Goal: Information Seeking & Learning: Learn about a topic

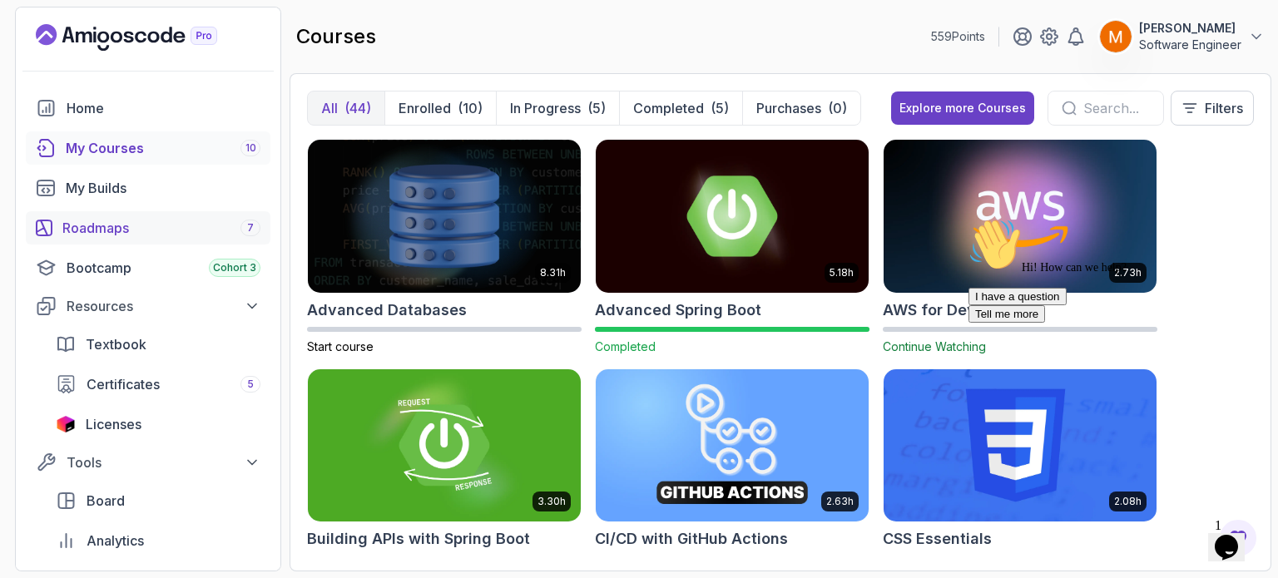
click at [98, 223] on div "Roadmaps 7" at bounding box center [161, 228] width 198 height 20
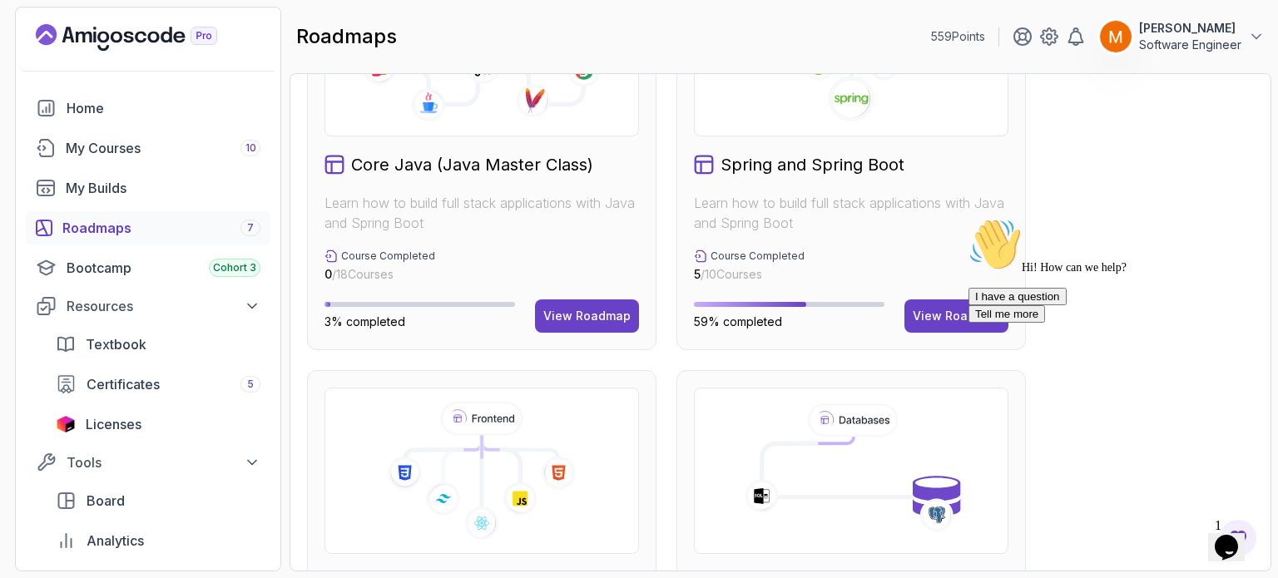
scroll to position [559, 0]
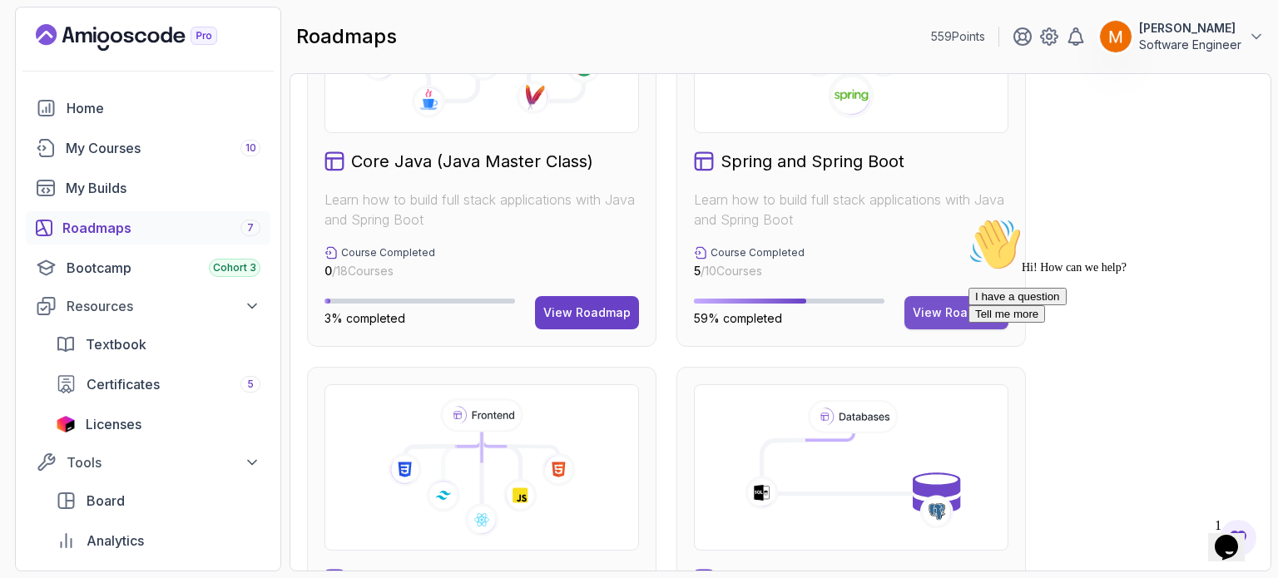
click at [955, 309] on div "View Roadmap" at bounding box center [956, 313] width 87 height 17
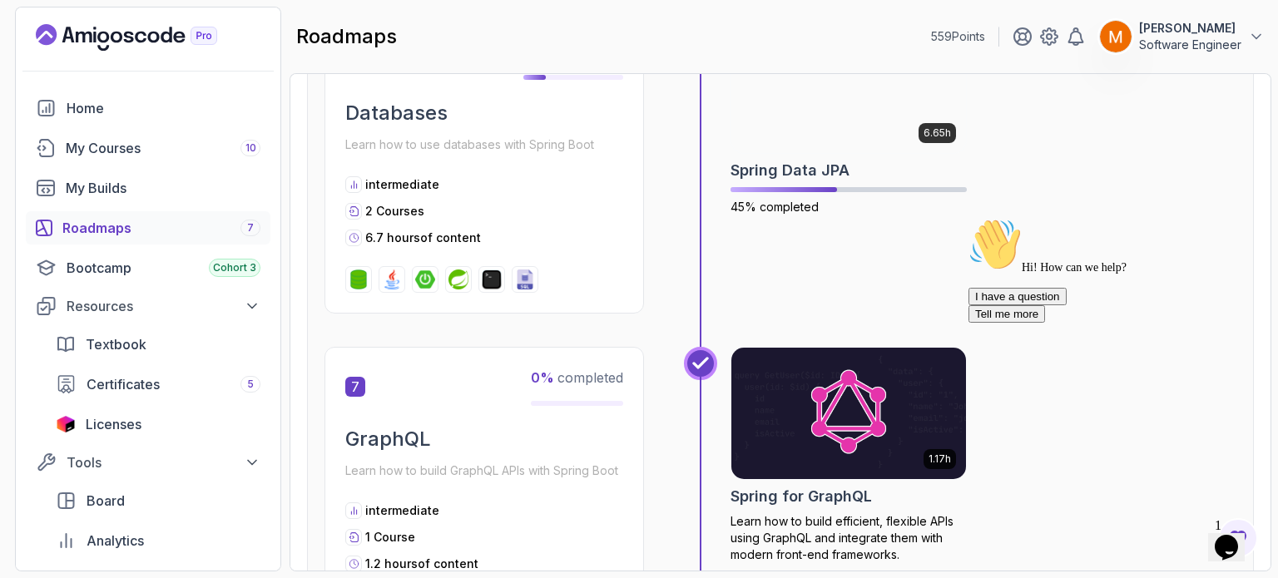
scroll to position [2248, 0]
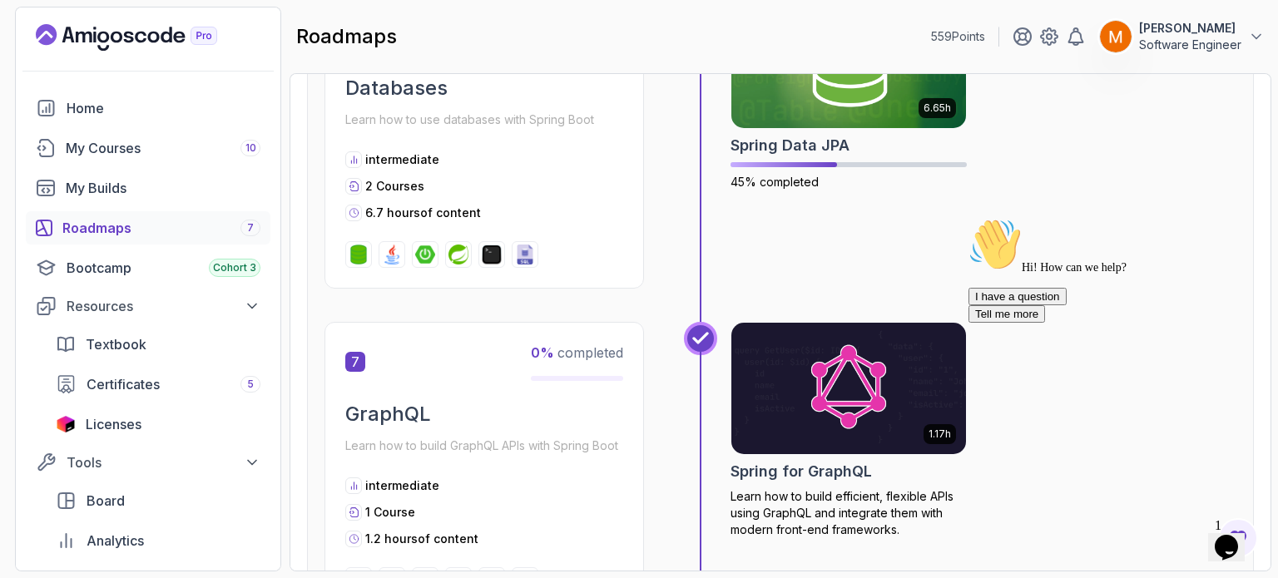
click at [969, 218] on icon "Chat attention grabber" at bounding box center [969, 218] width 0 height 0
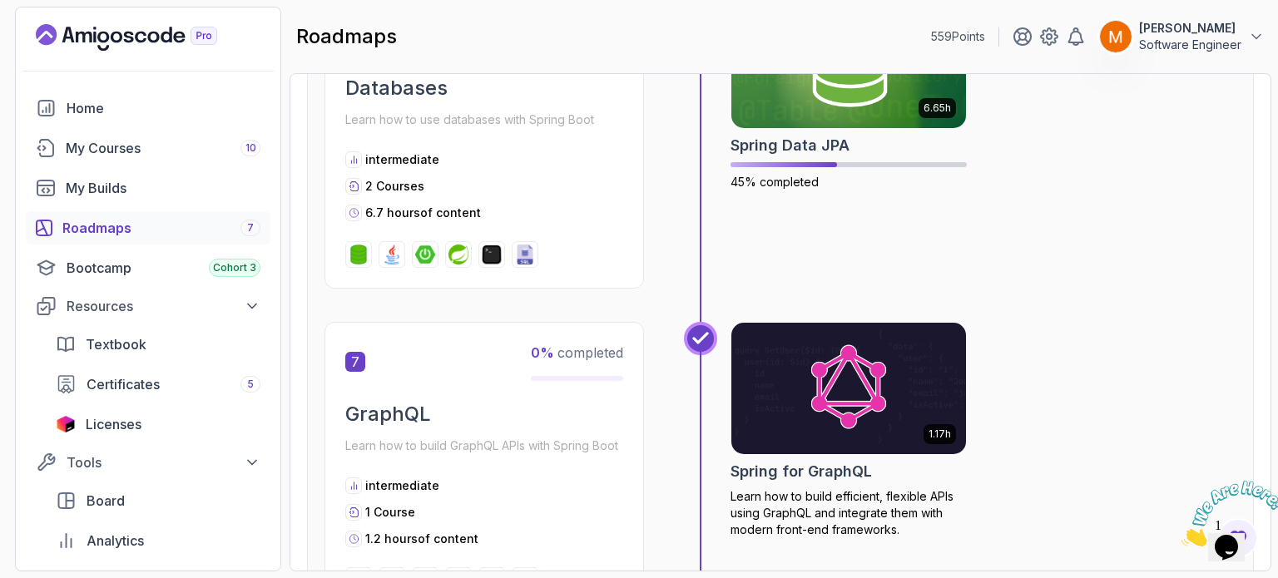
click at [1182, 535] on icon "Close" at bounding box center [1182, 542] width 0 height 14
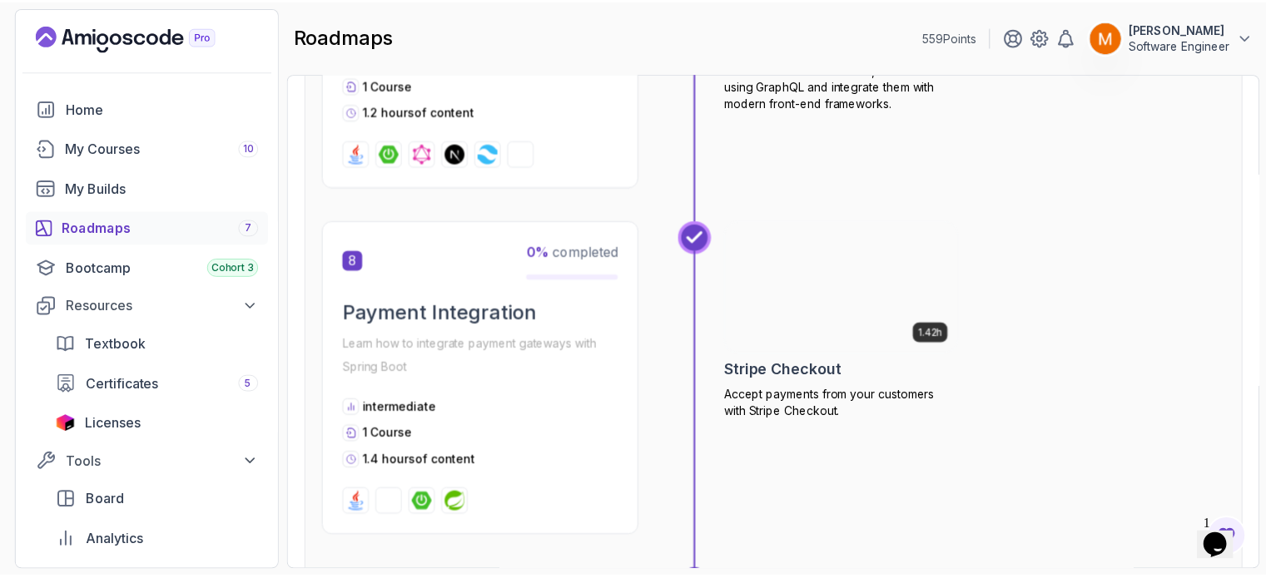
scroll to position [2694, 0]
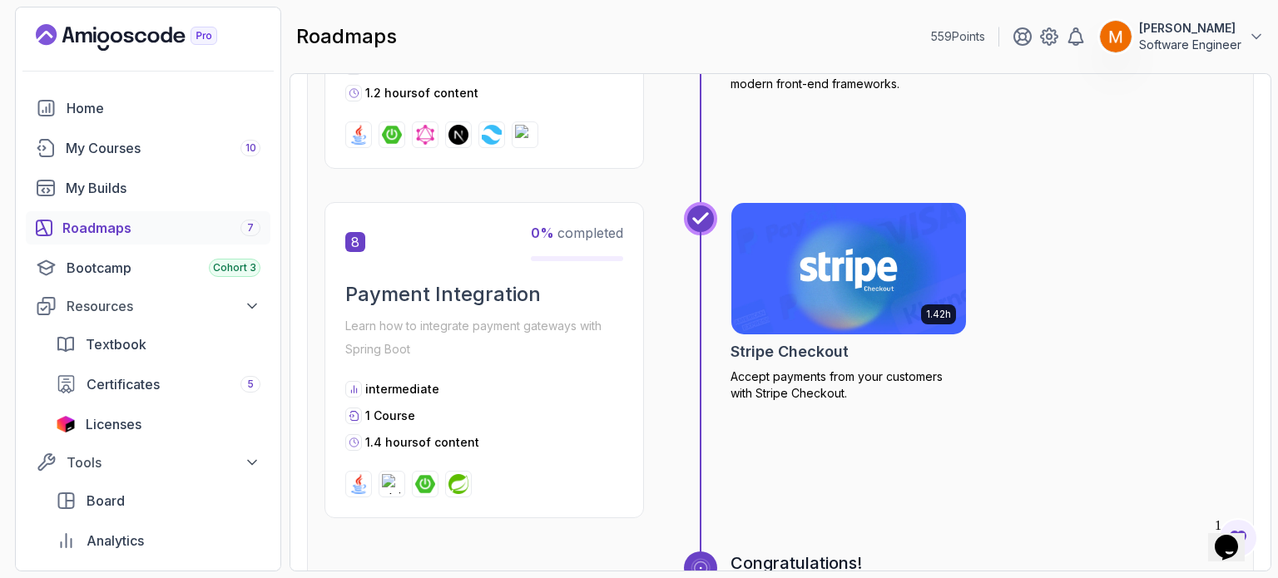
click at [845, 362] on div "1.42h Stripe Checkout Accept payments from your customers with Stripe Checkout." at bounding box center [849, 302] width 236 height 200
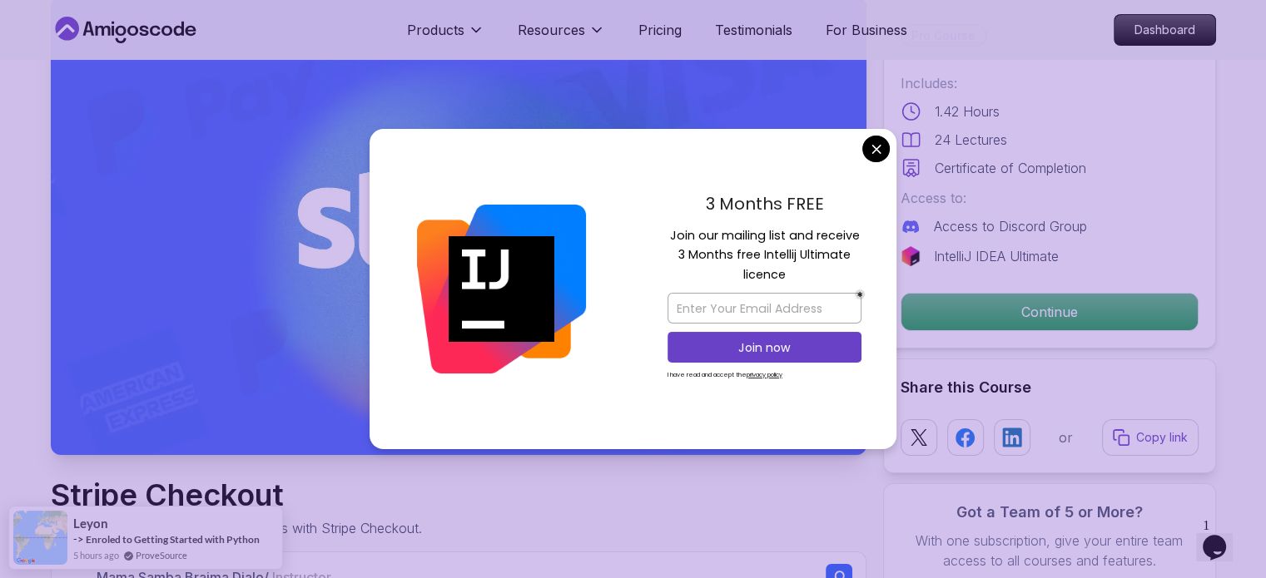
scroll to position [123, 0]
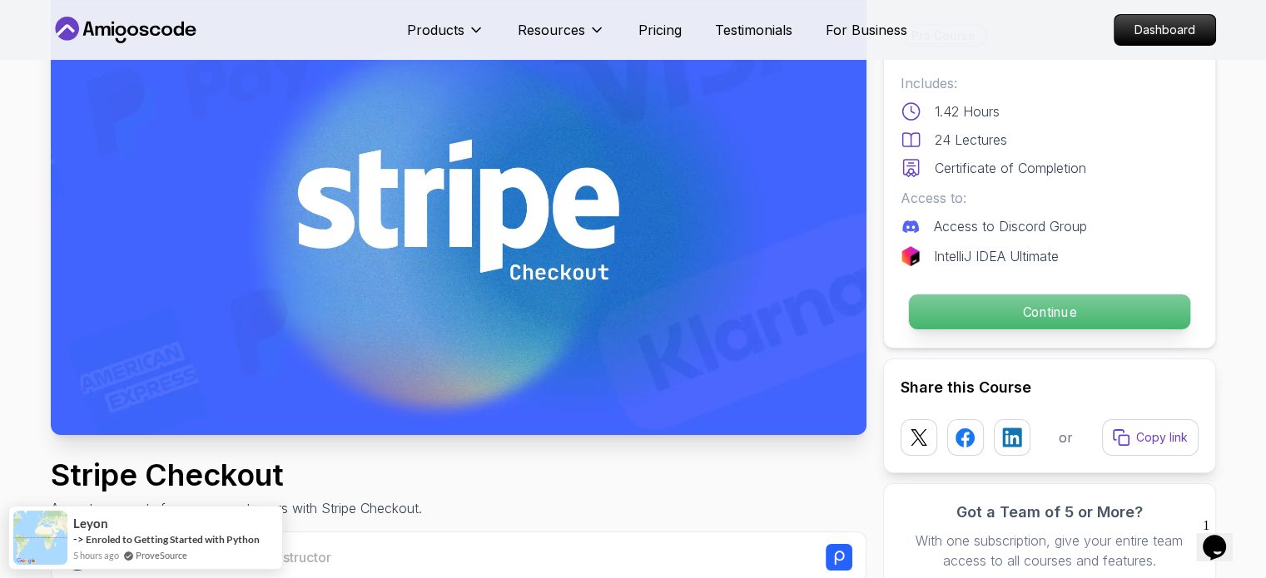
click at [946, 305] on p "Continue" at bounding box center [1048, 312] width 281 height 35
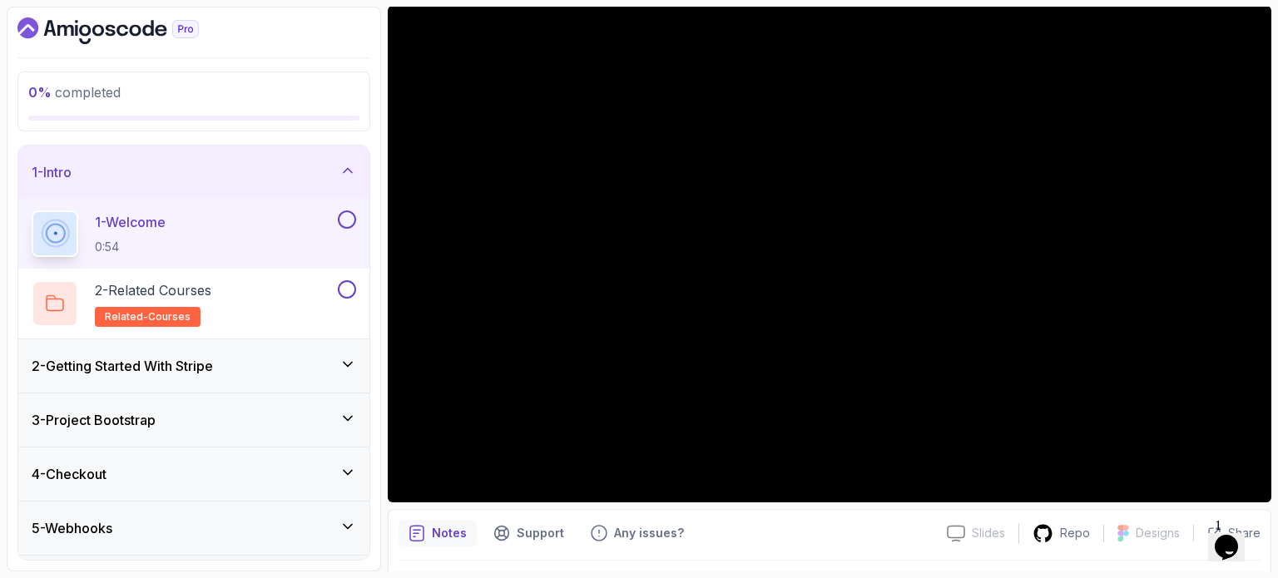
scroll to position [143, 0]
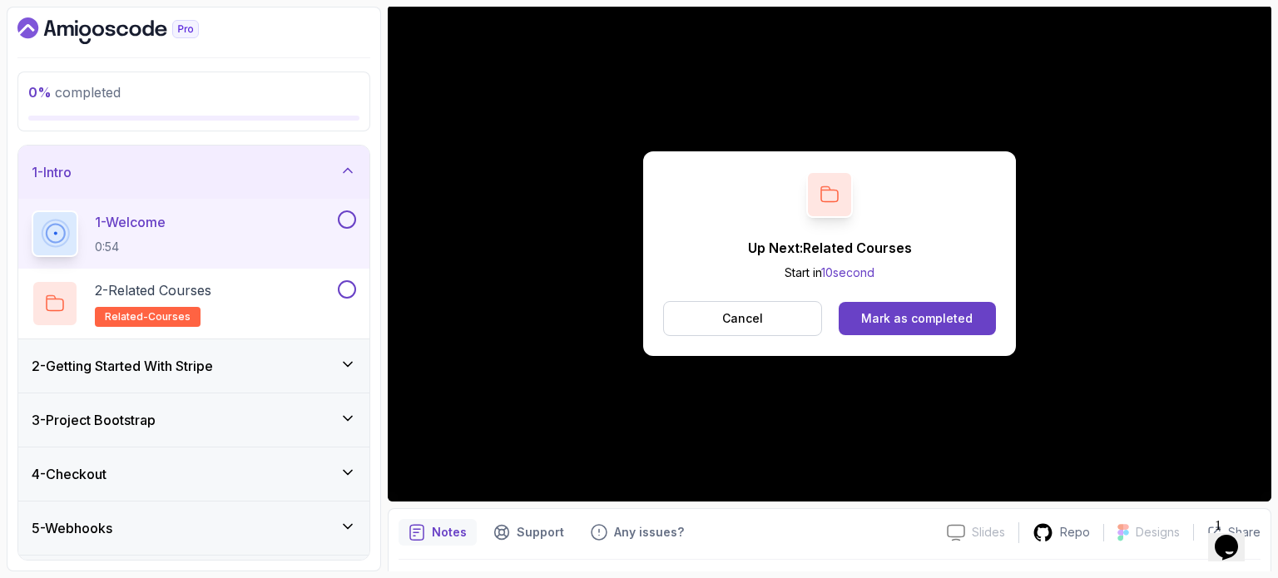
click at [346, 220] on button at bounding box center [347, 220] width 18 height 18
click at [280, 284] on div "2 - Related Courses related-courses" at bounding box center [183, 303] width 303 height 47
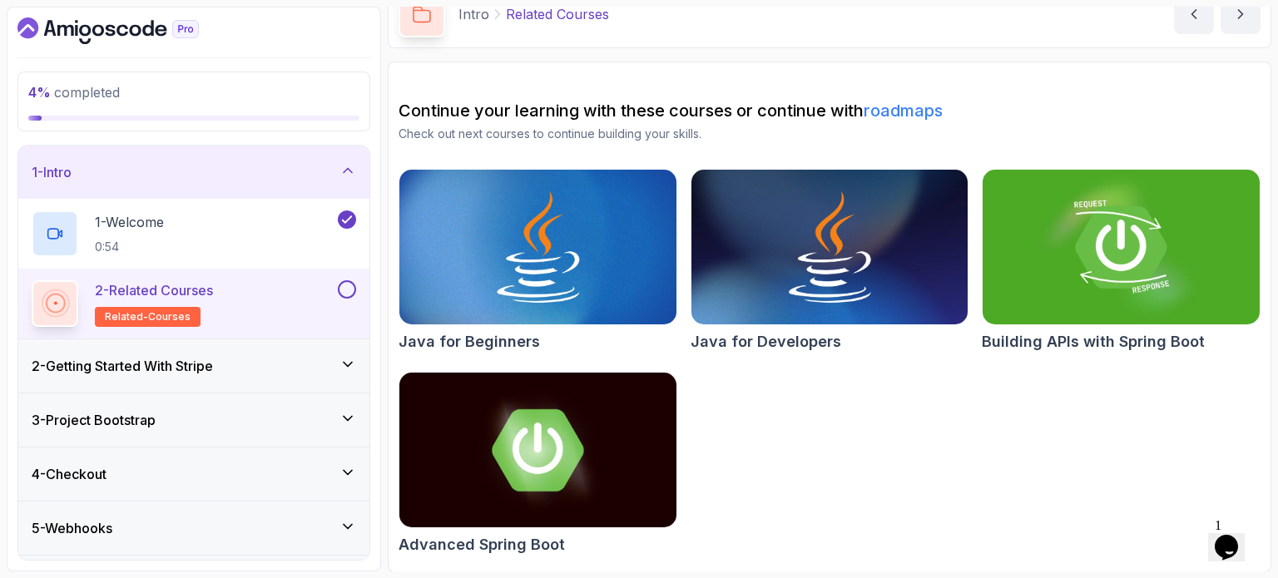
click at [345, 292] on button at bounding box center [347, 289] width 18 height 18
click at [306, 364] on div "2 - Getting Started With Stripe" at bounding box center [194, 366] width 325 height 20
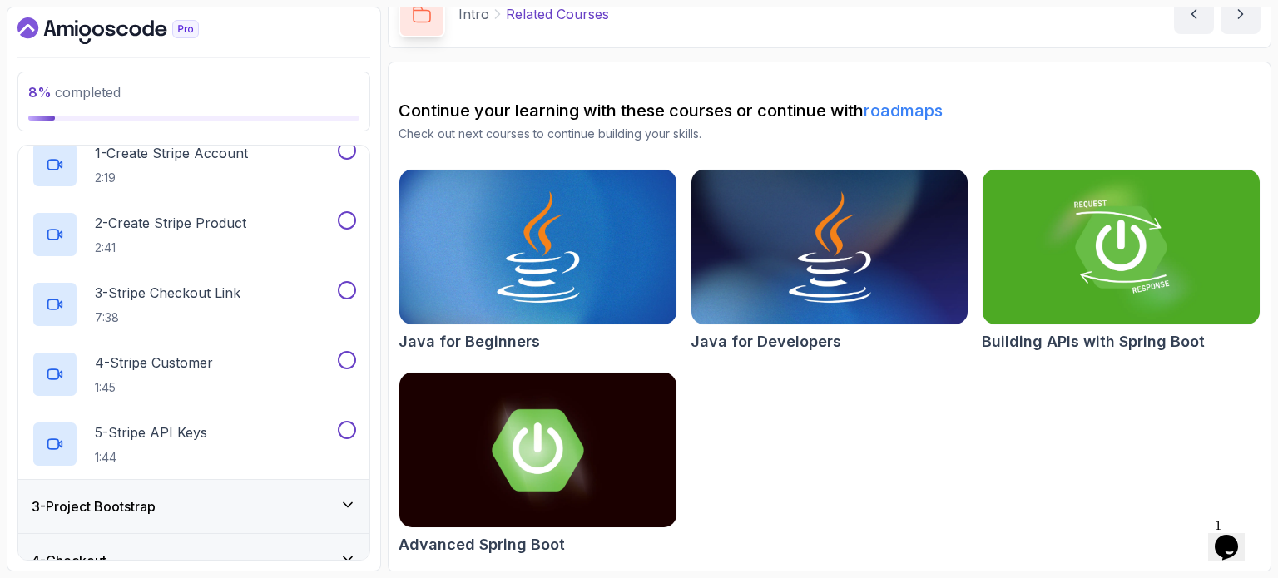
scroll to position [310, 0]
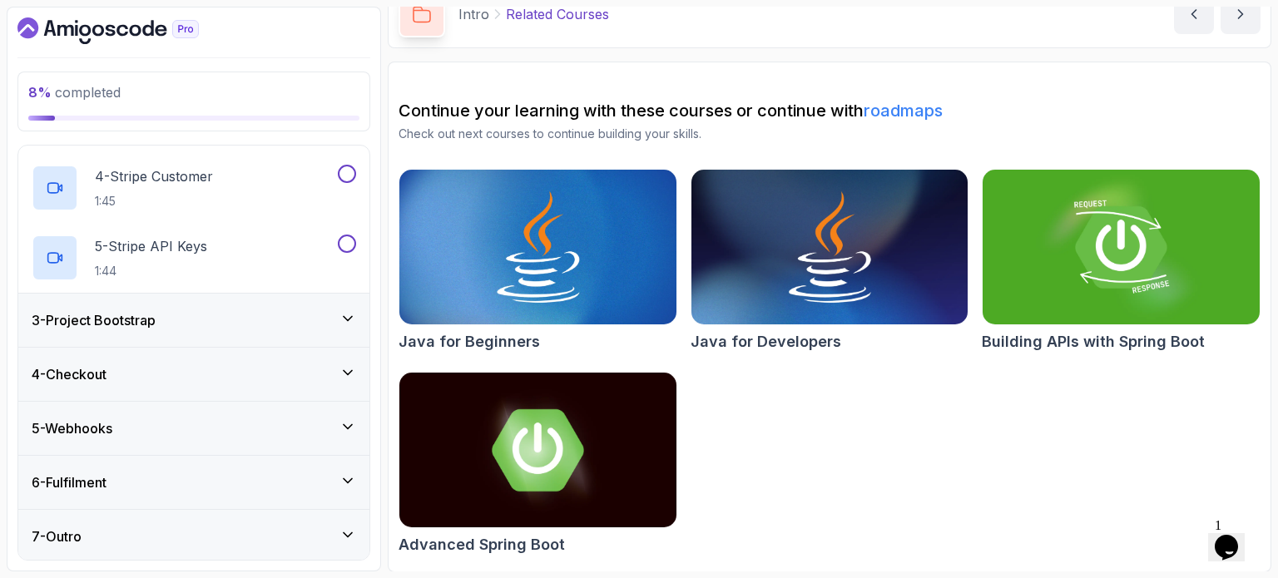
click at [183, 529] on div "7 - Outro" at bounding box center [194, 537] width 325 height 20
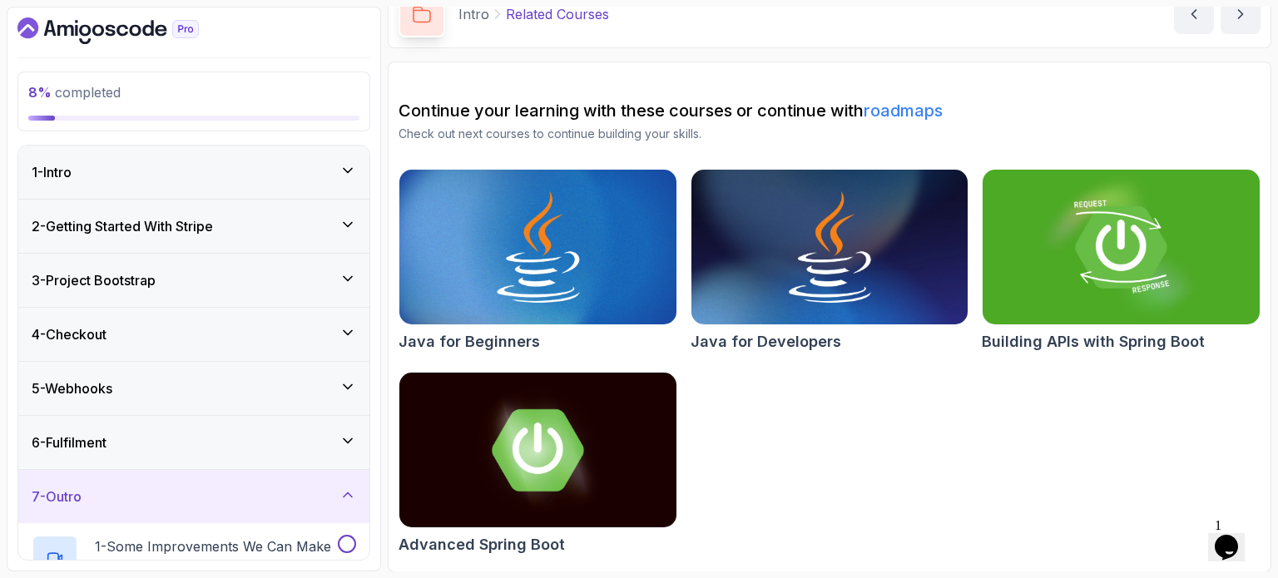
scroll to position [170, 0]
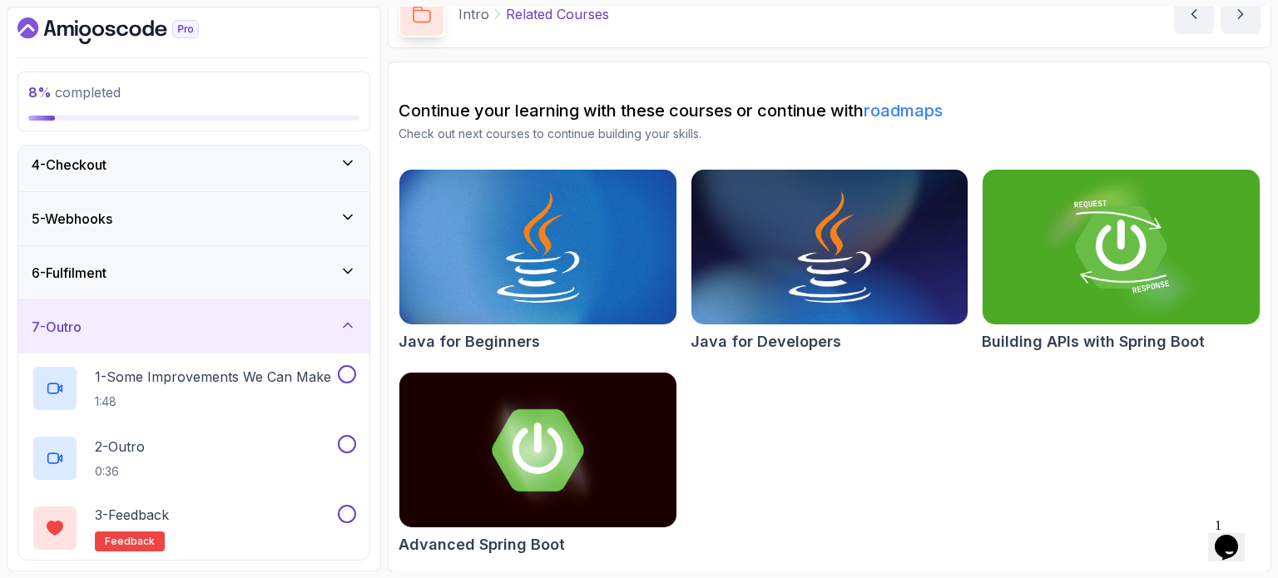
click at [156, 258] on div "6 - Fulfilment" at bounding box center [193, 272] width 351 height 53
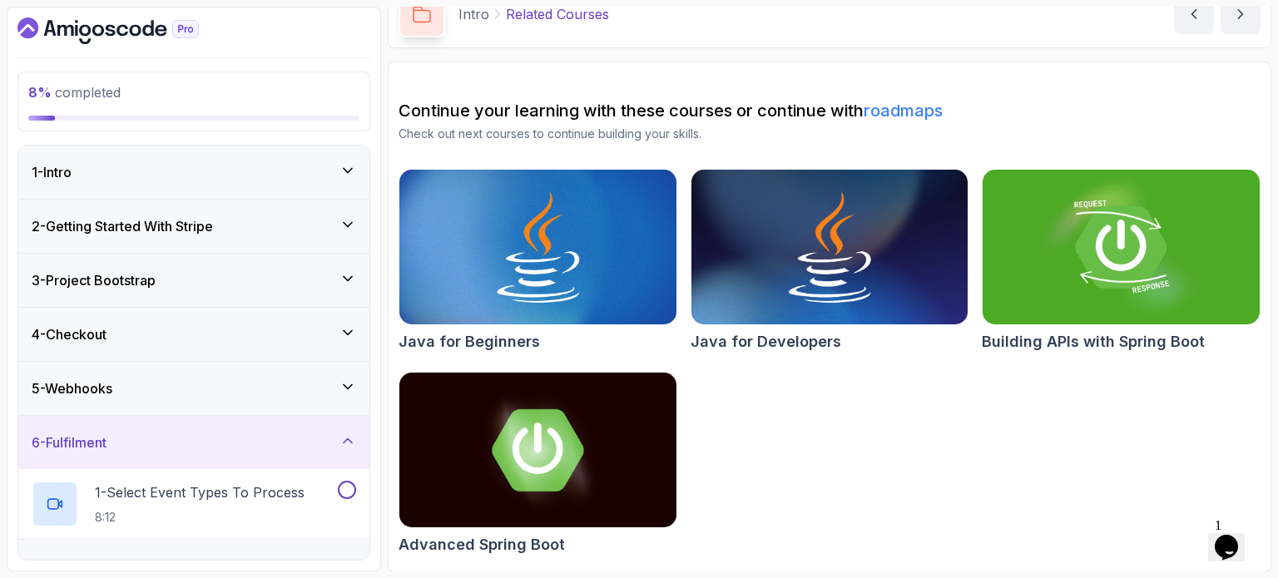
scroll to position [31, 0]
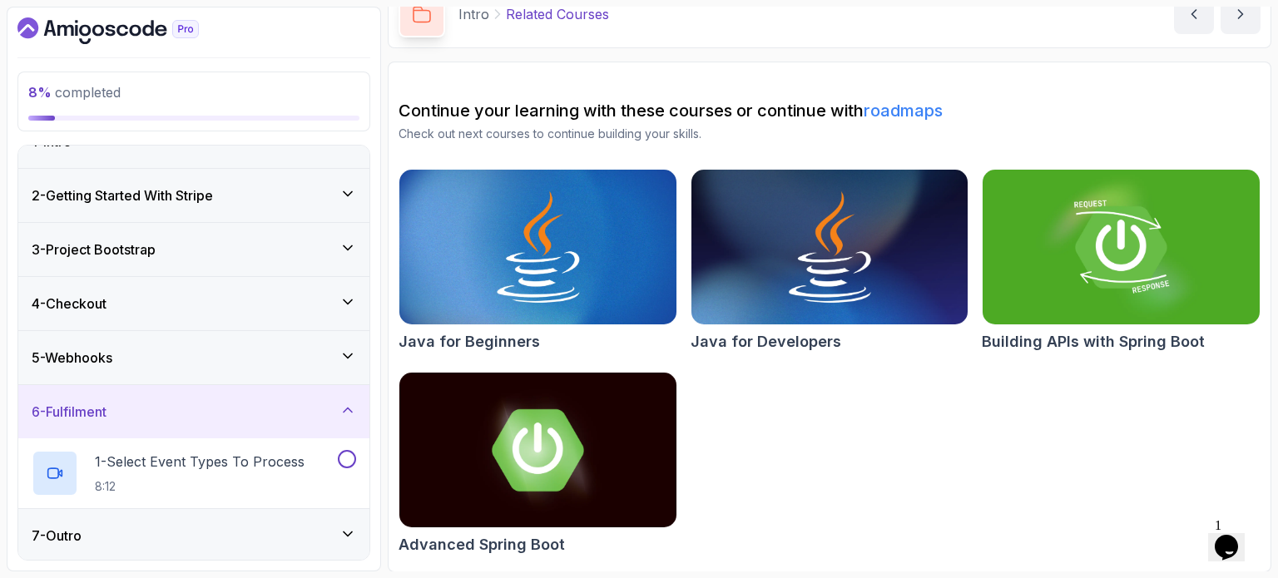
click at [211, 538] on div "7 - Outro" at bounding box center [194, 536] width 325 height 20
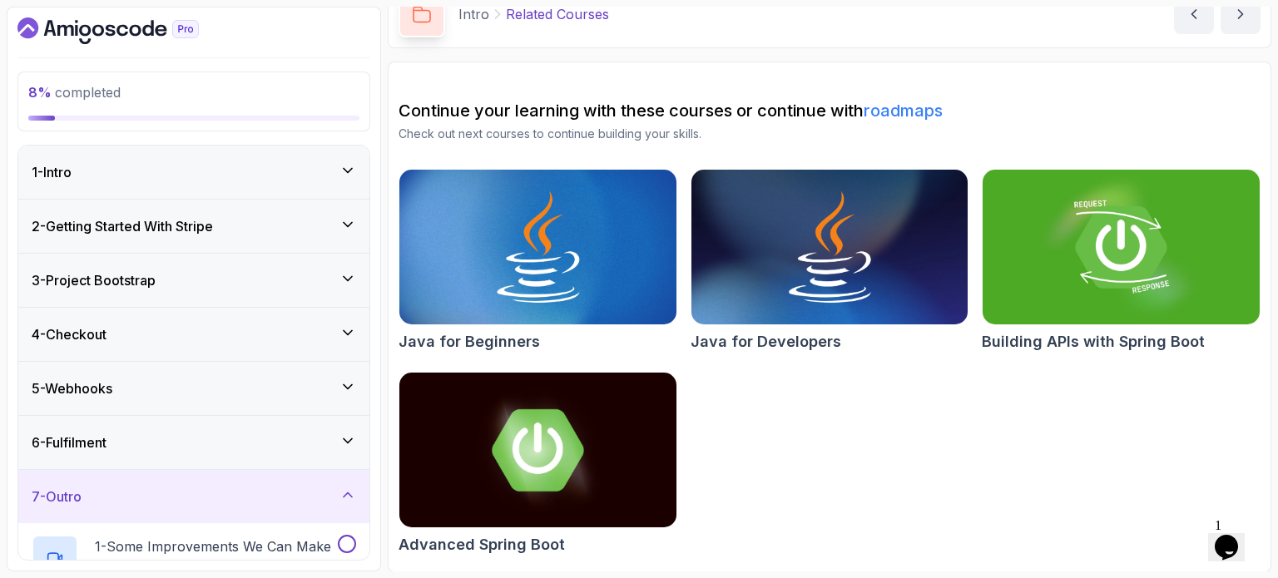
scroll to position [170, 0]
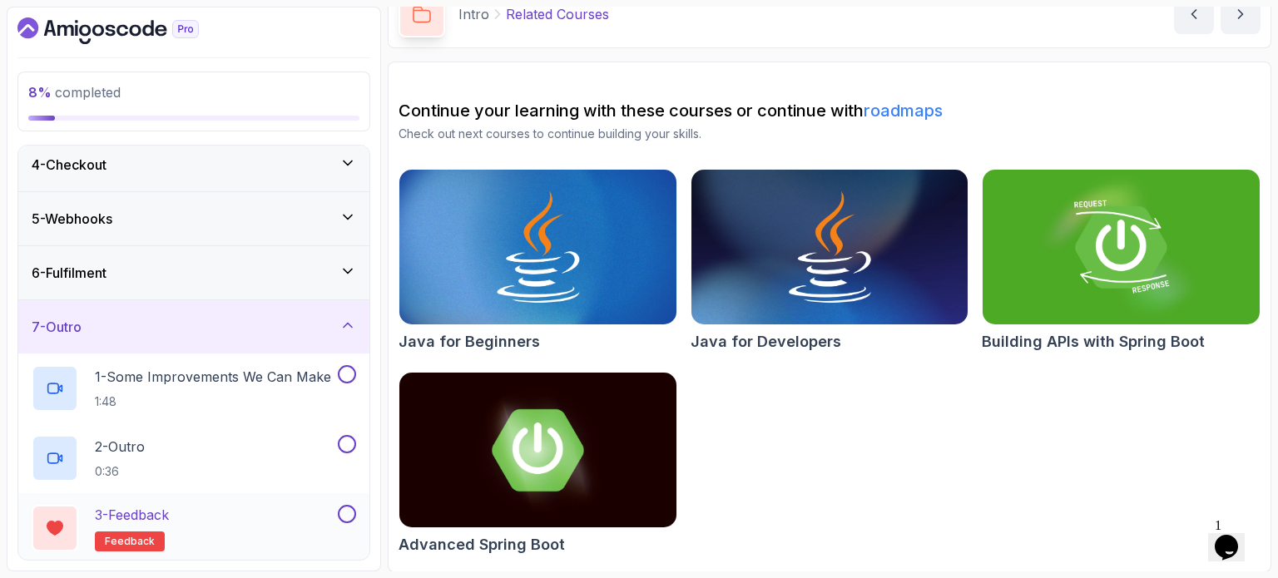
click at [226, 521] on div "3 - Feedback feedback" at bounding box center [183, 528] width 303 height 47
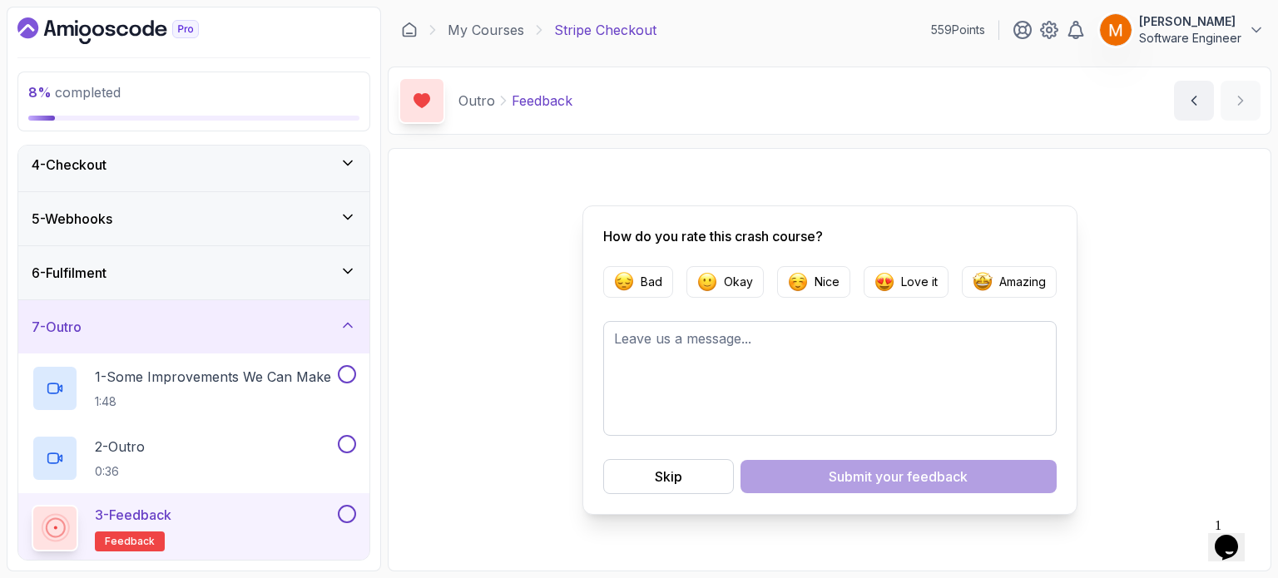
click at [350, 511] on button at bounding box center [347, 514] width 18 height 18
click at [262, 455] on div "2 - Outro 0:36" at bounding box center [183, 458] width 303 height 47
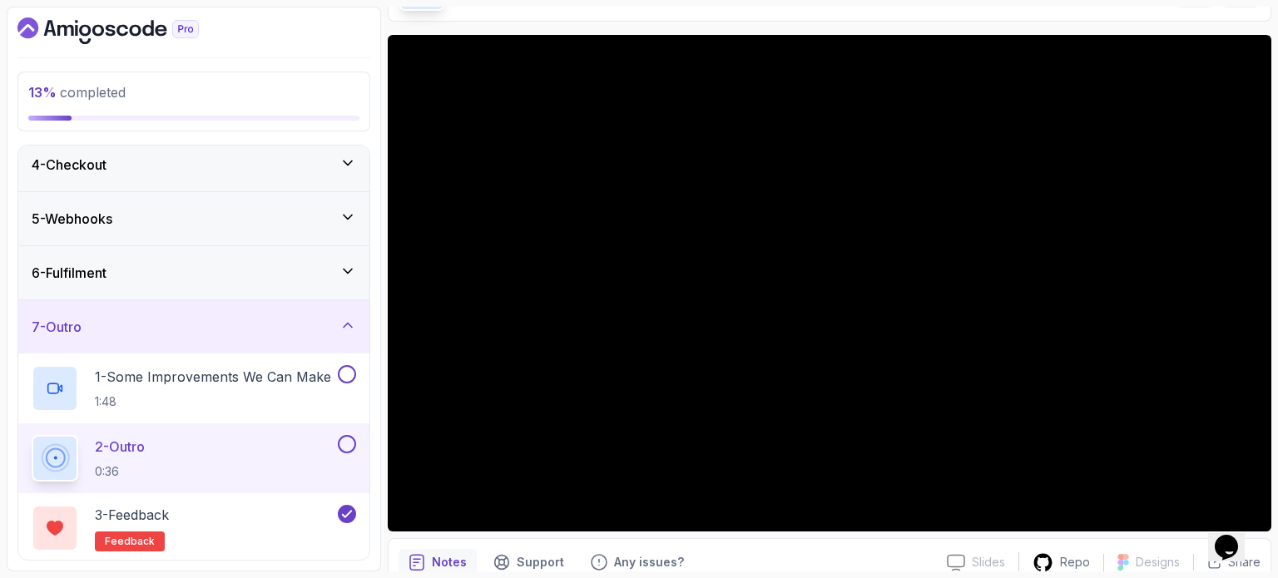
scroll to position [113, 0]
click at [347, 450] on button at bounding box center [347, 444] width 18 height 18
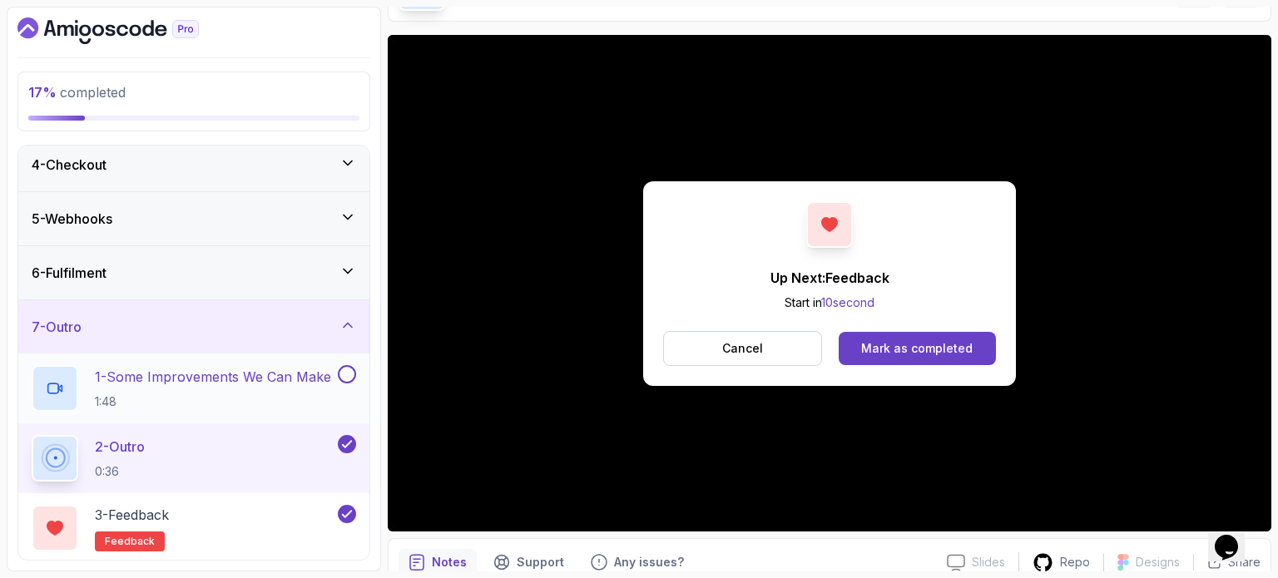
click at [230, 376] on p "1 - Some Improvements We Can Make" at bounding box center [213, 377] width 236 height 20
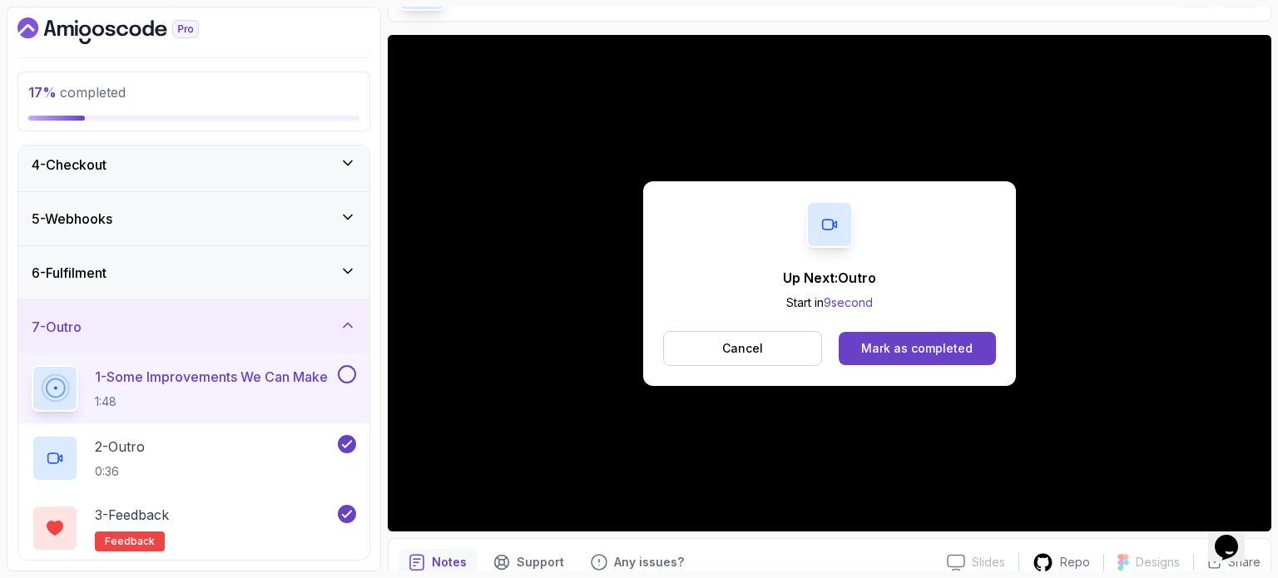
click at [348, 372] on button at bounding box center [347, 374] width 18 height 18
click at [340, 329] on div "7 - Outro" at bounding box center [194, 327] width 325 height 20
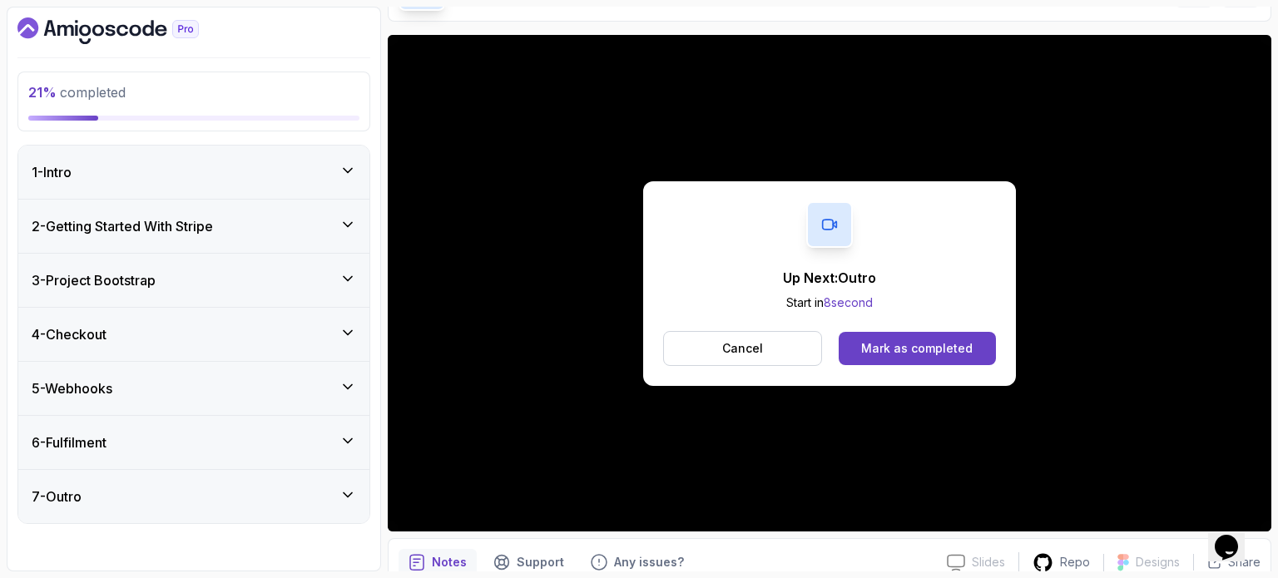
click at [46, 31] on icon "Dashboard" at bounding box center [50, 28] width 12 height 16
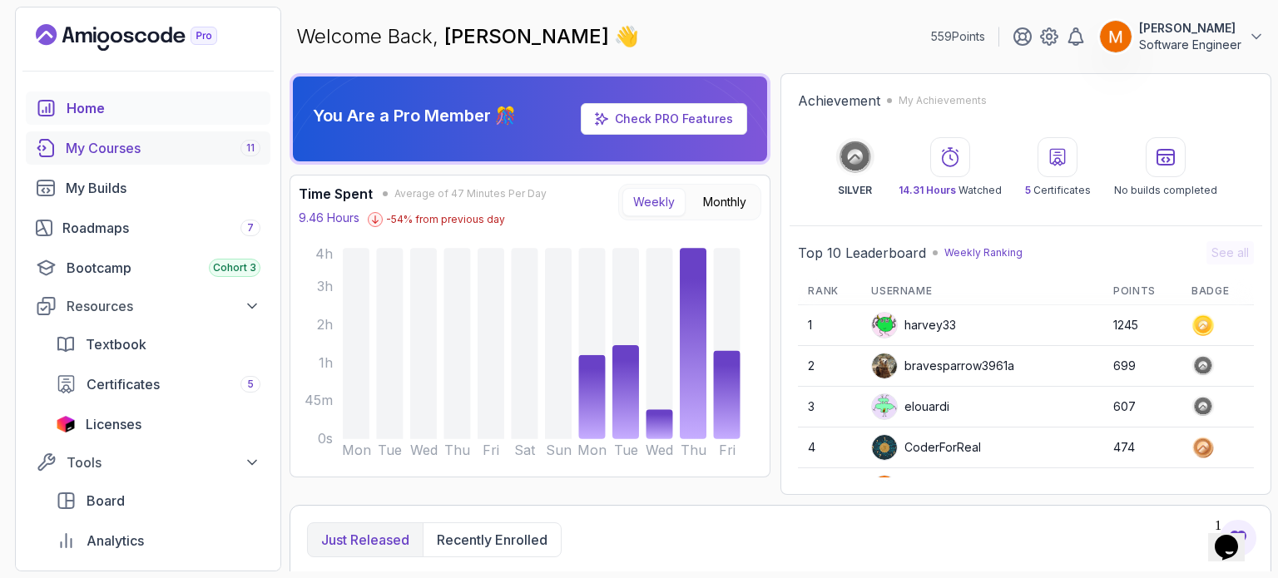
click at [133, 156] on div "My Courses 11" at bounding box center [163, 148] width 195 height 20
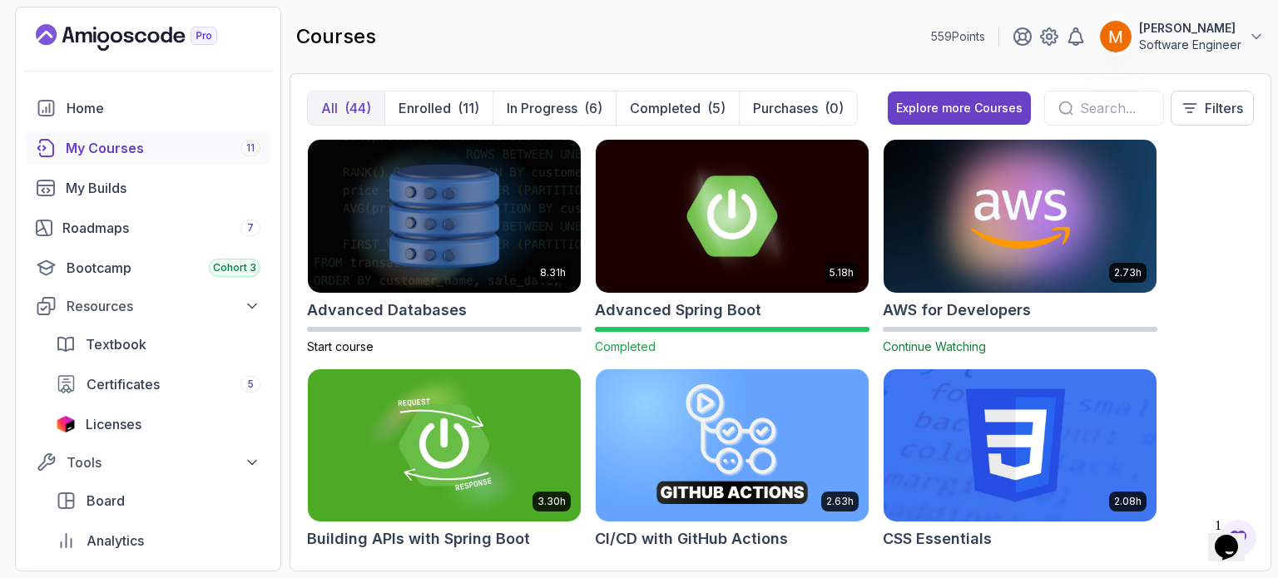
click at [965, 317] on h2 "AWS for Developers" at bounding box center [957, 310] width 148 height 23
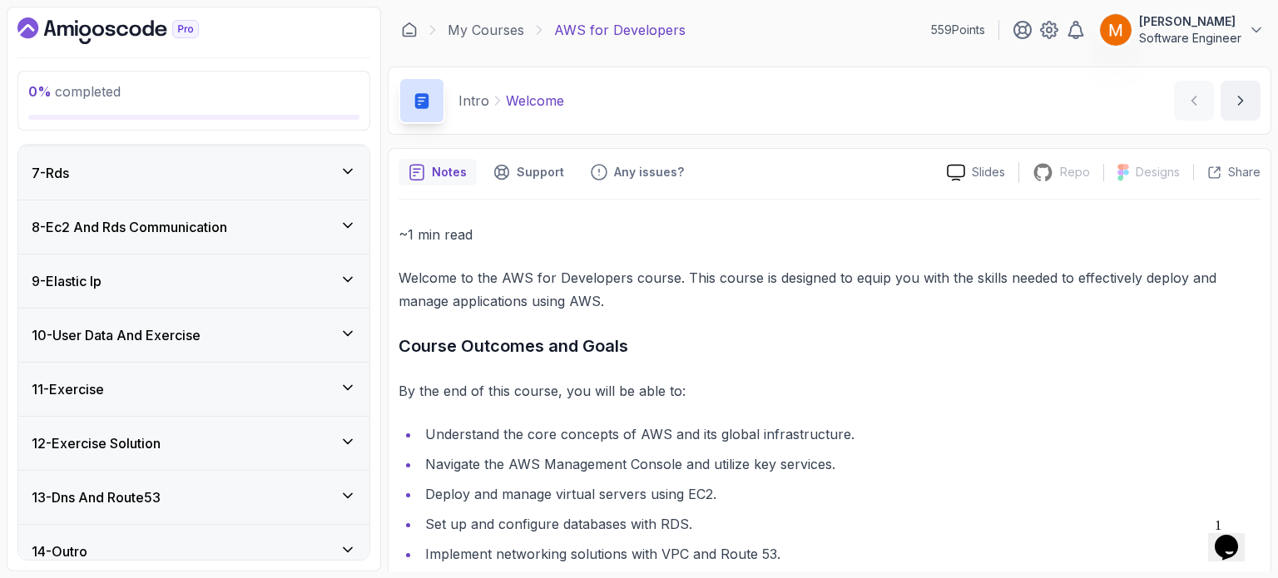
scroll to position [548, 0]
